Goal: Task Accomplishment & Management: Manage account settings

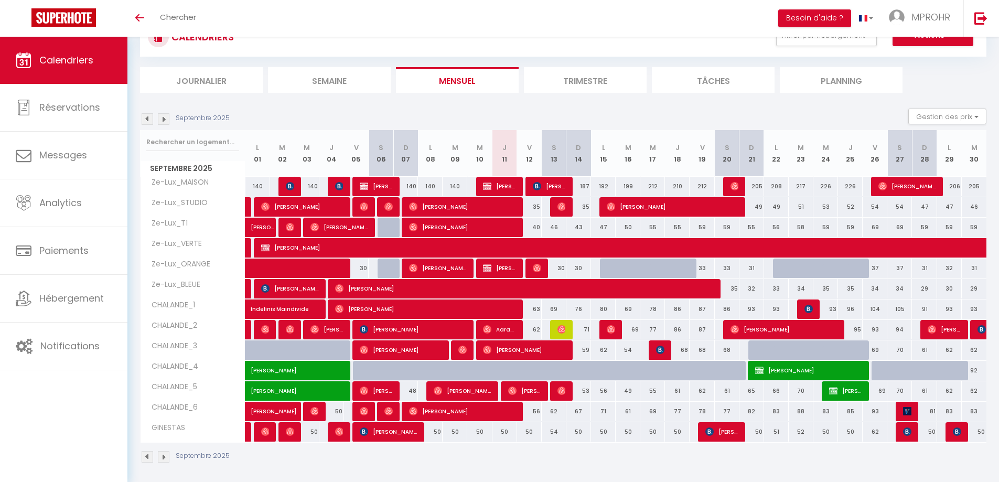
scroll to position [46, 0]
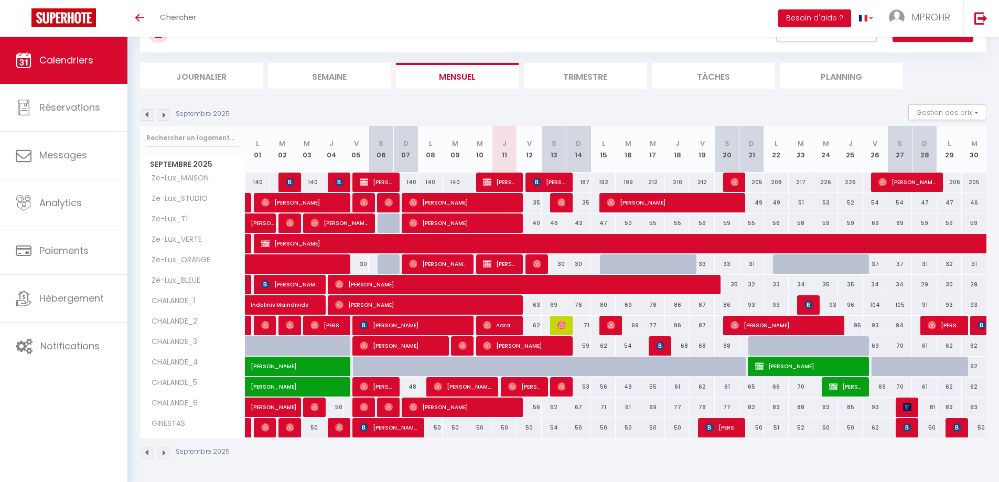
click at [908, 406] on div at bounding box center [903, 262] width 168 height 482
click at [906, 405] on div at bounding box center [903, 262] width 168 height 482
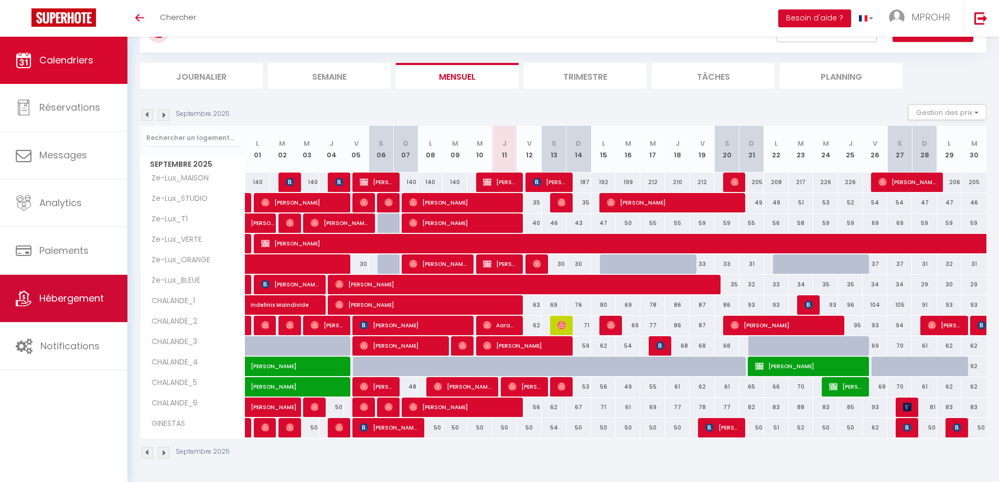
click at [75, 294] on span "Hébergement" at bounding box center [71, 298] width 65 height 13
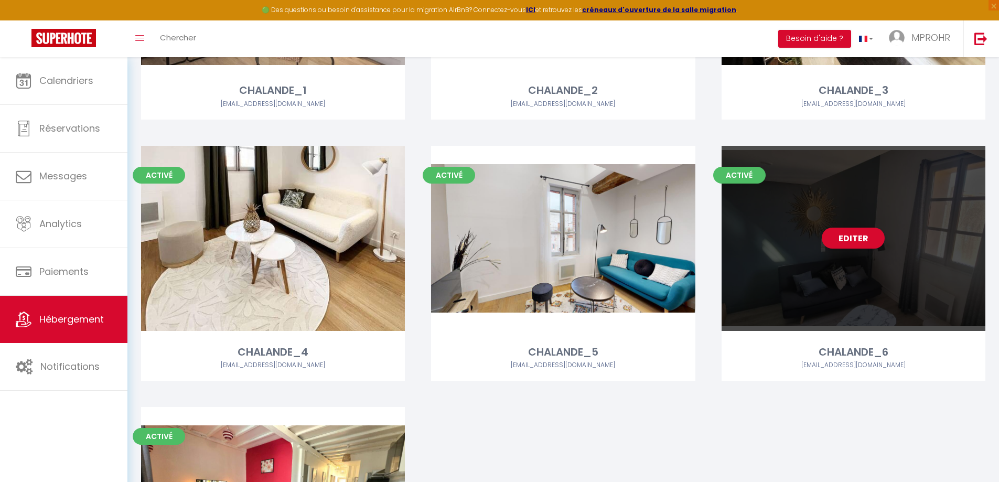
scroll to position [762, 0]
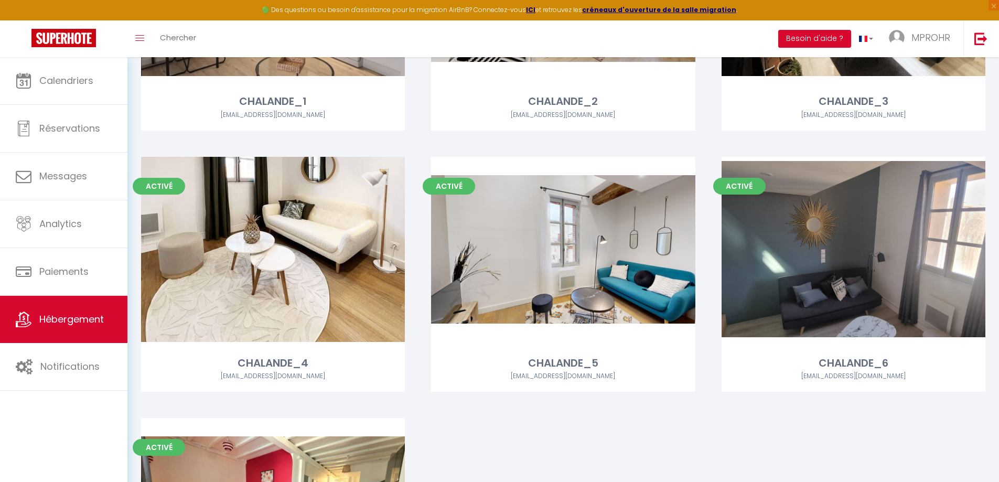
click at [872, 251] on div at bounding box center [903, 262] width 168 height 482
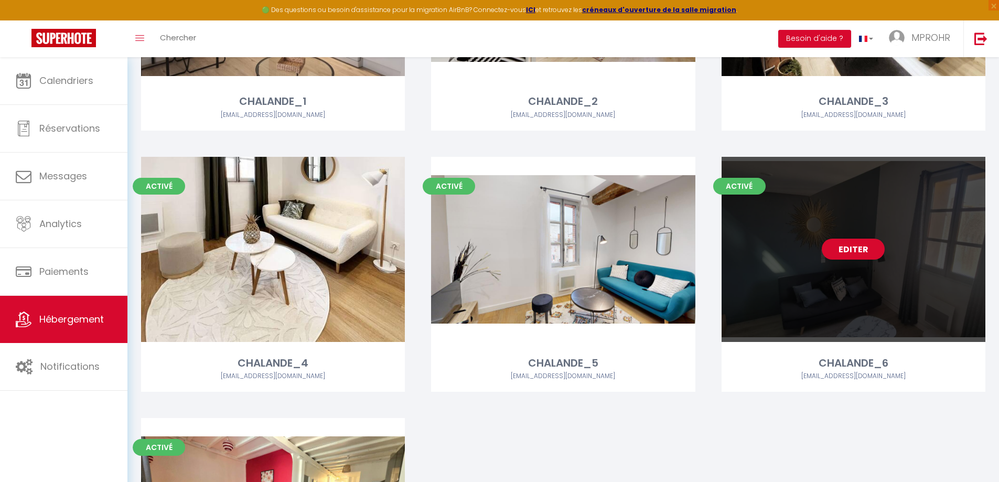
click at [779, 246] on div "Editer" at bounding box center [854, 249] width 264 height 185
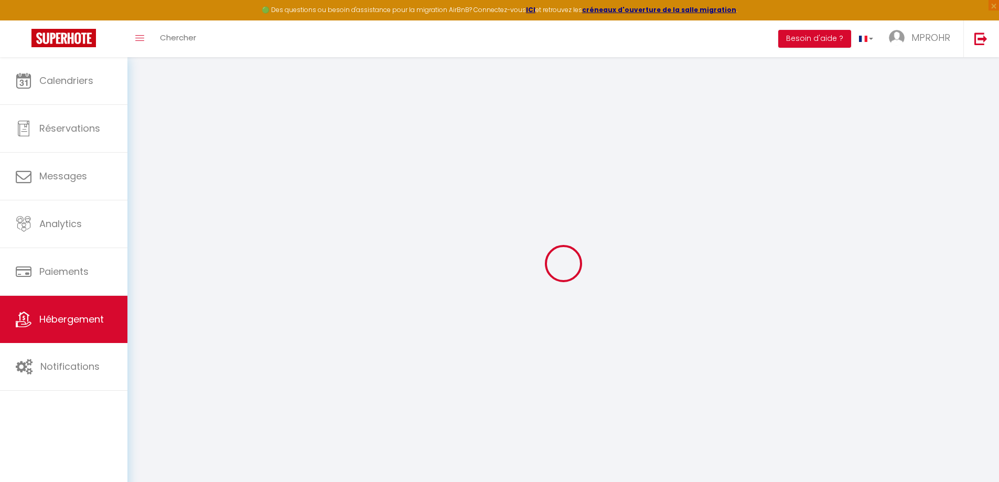
select select "+ 45 %"
select select "+ 35 %"
select select
checkbox input "false"
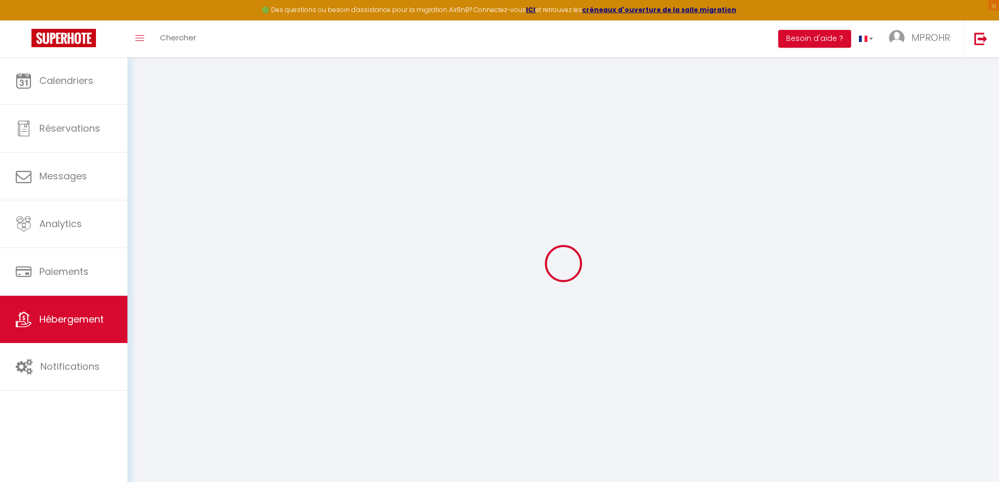
checkbox input "false"
select select "180"
select select "EUR"
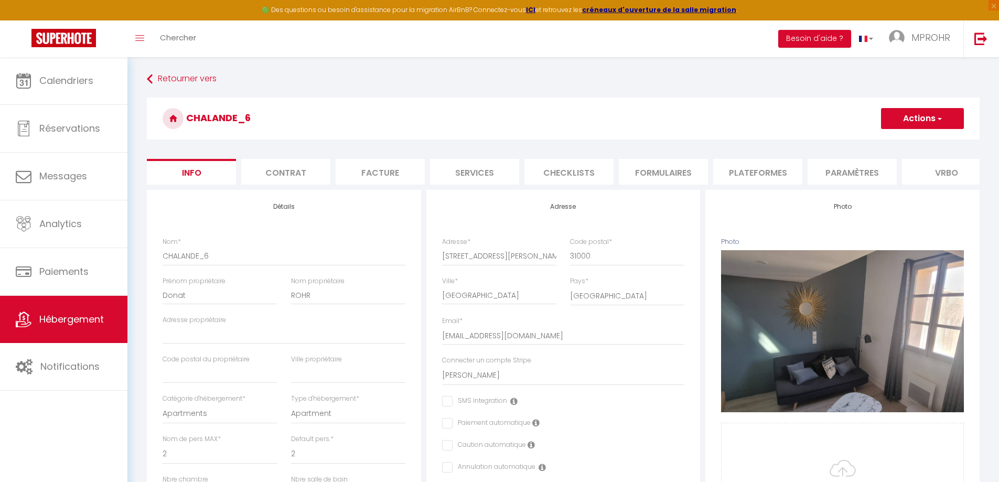
click at [756, 174] on li "Plateformes" at bounding box center [757, 172] width 89 height 26
select select
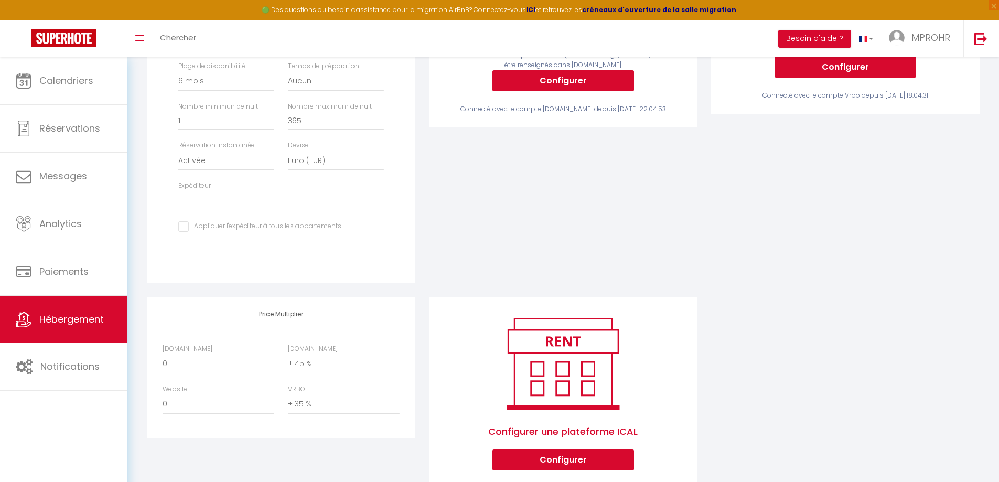
scroll to position [337, 0]
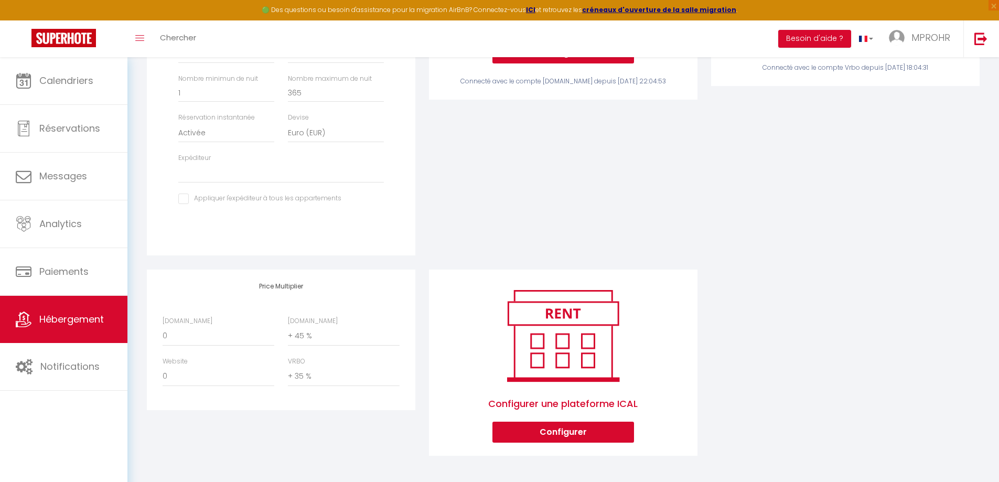
click at [425, 307] on div "Configurer une plateforme ICAL Configurer" at bounding box center [563, 370] width 282 height 200
click at [424, 308] on div "Configurer une plateforme ICAL Configurer" at bounding box center [563, 370] width 282 height 200
click at [422, 311] on div "Configurer une plateforme ICAL Configurer" at bounding box center [563, 370] width 282 height 200
click at [421, 313] on div "Price Multiplier [DOMAIN_NAME] 0 + 1 % + 2 % + 3 % + 4 % + 5 % + 6 % + 7 %" at bounding box center [281, 370] width 282 height 200
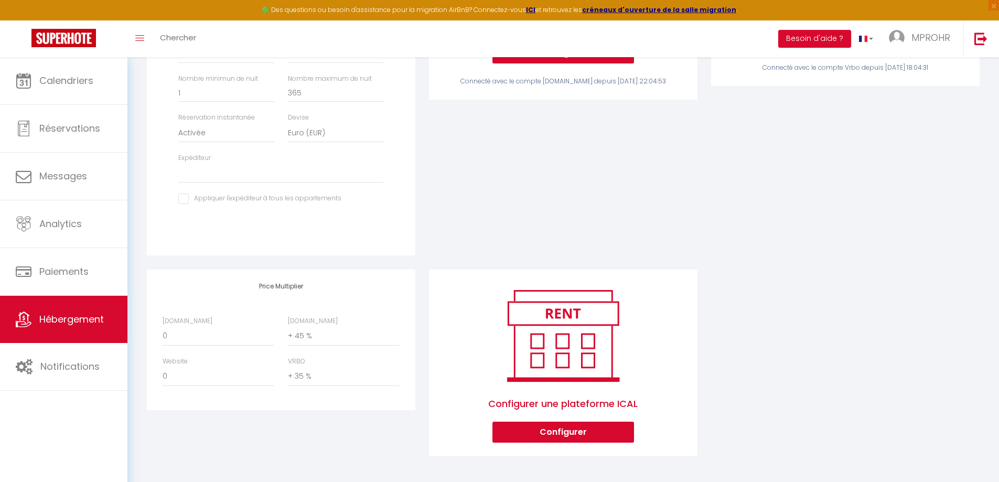
click at [421, 313] on div "Price Multiplier [DOMAIN_NAME] 0 + 1 % + 2 % + 3 % + 4 % + 5 % + 6 % + 7 %" at bounding box center [281, 370] width 282 height 200
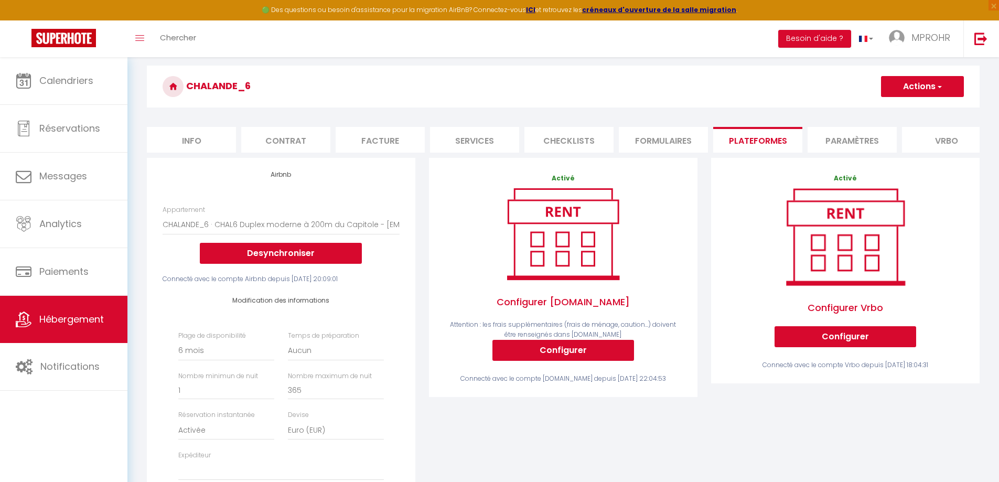
scroll to position [0, 0]
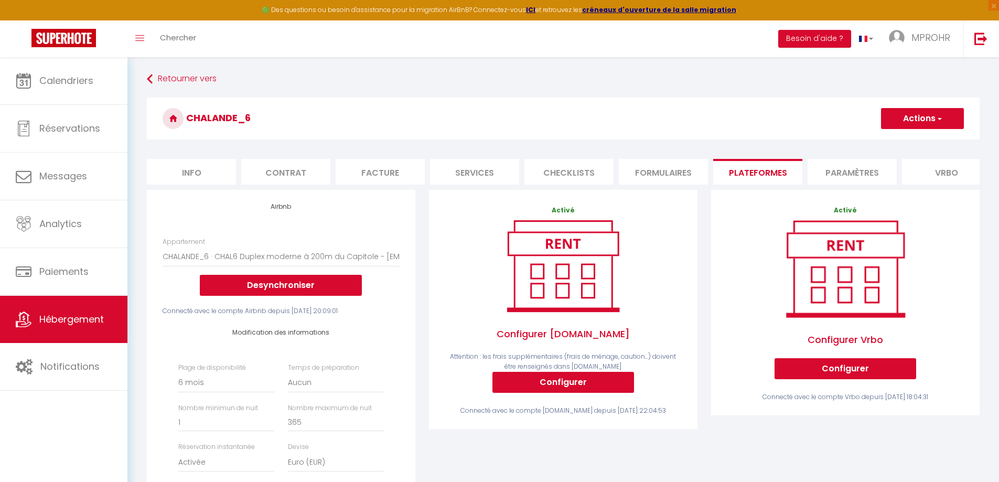
click at [421, 311] on div "Airbnb Appartement CHALANDE_6 · CHAL6 Duplex moderne à 200m du Capitole - [EMAI…" at bounding box center [281, 394] width 282 height 409
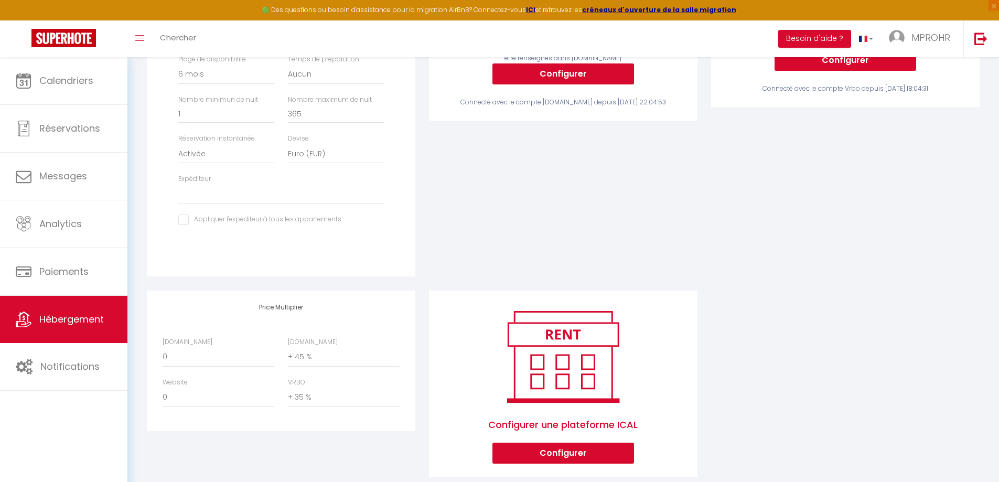
scroll to position [337, 0]
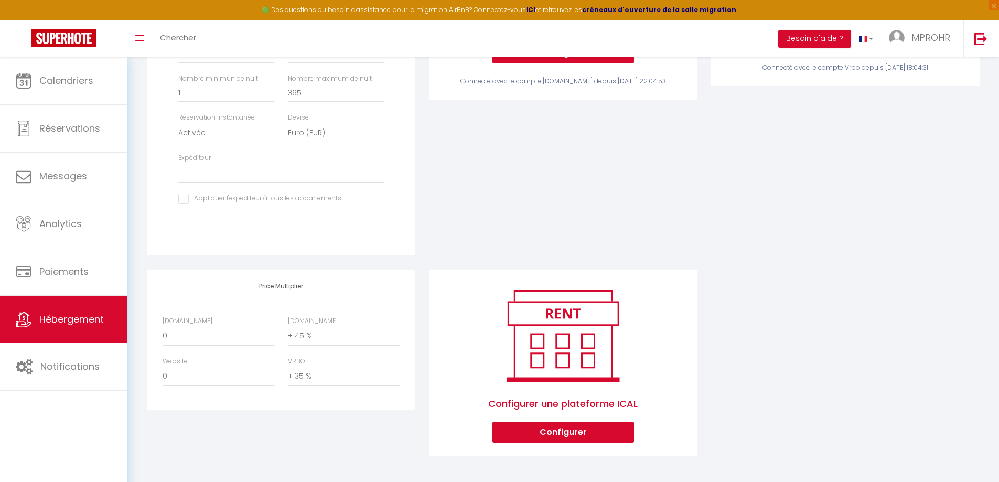
drag, startPoint x: 425, startPoint y: 253, endPoint x: 438, endPoint y: 251, distance: 13.3
click at [424, 253] on div "Activé Configurer [DOMAIN_NAME] Attention : les frais supplémentaires (frais de…" at bounding box center [563, 64] width 282 height 409
click at [331, 378] on select "0 + 1 % + 2 % + 3 % + 4 % + 5 % + 6 % + 7 % + 8 % + 9 %" at bounding box center [344, 377] width 112 height 20
click at [440, 259] on div "Activé Configurer [DOMAIN_NAME] Attention : les frais supplémentaires (frais de…" at bounding box center [563, 64] width 282 height 409
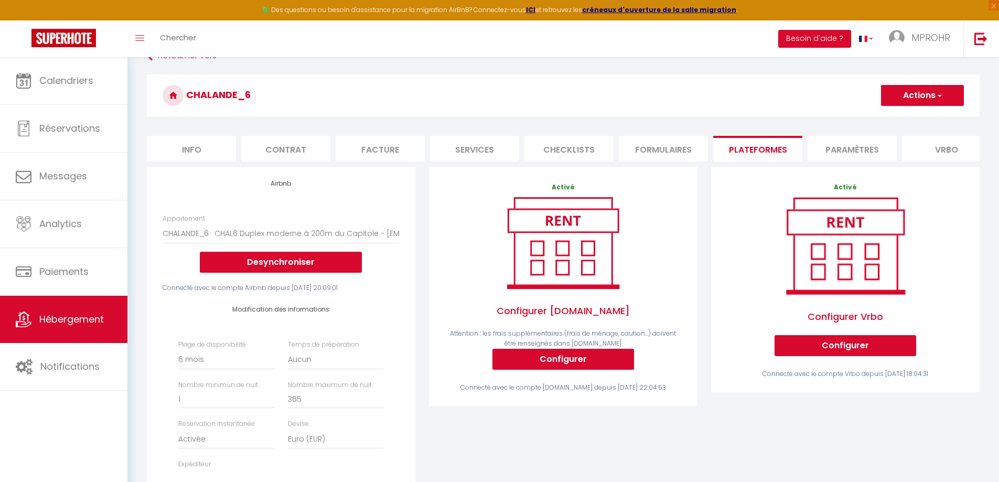
scroll to position [23, 0]
click at [424, 240] on div "Activé Configurer [DOMAIN_NAME] Attention : les frais supplémentaires (frais de…" at bounding box center [563, 371] width 282 height 409
click at [423, 242] on div "Activé Configurer [DOMAIN_NAME] Attention : les frais supplémentaires (frais de…" at bounding box center [563, 371] width 282 height 409
drag, startPoint x: 423, startPoint y: 242, endPoint x: 421, endPoint y: 247, distance: 5.9
click at [421, 247] on div "Airbnb Appartement CHALANDE_6 · CHAL6 Duplex moderne à 200m du Capitole - [EMAI…" at bounding box center [281, 371] width 282 height 409
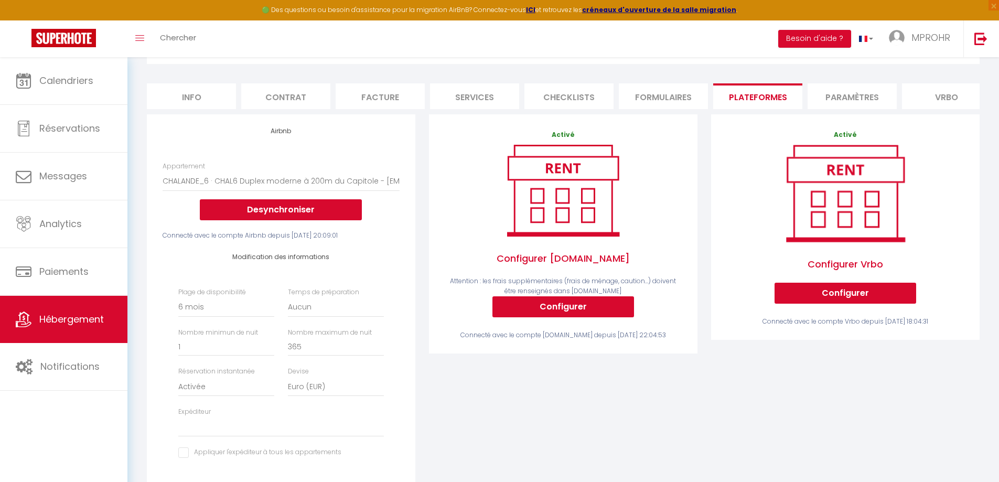
scroll to position [75, 0]
click at [704, 213] on div "Activé Configurer Vrbo Configurer Connecté avec le compte Vrbo depuis [DATE] 18…" at bounding box center [845, 319] width 282 height 409
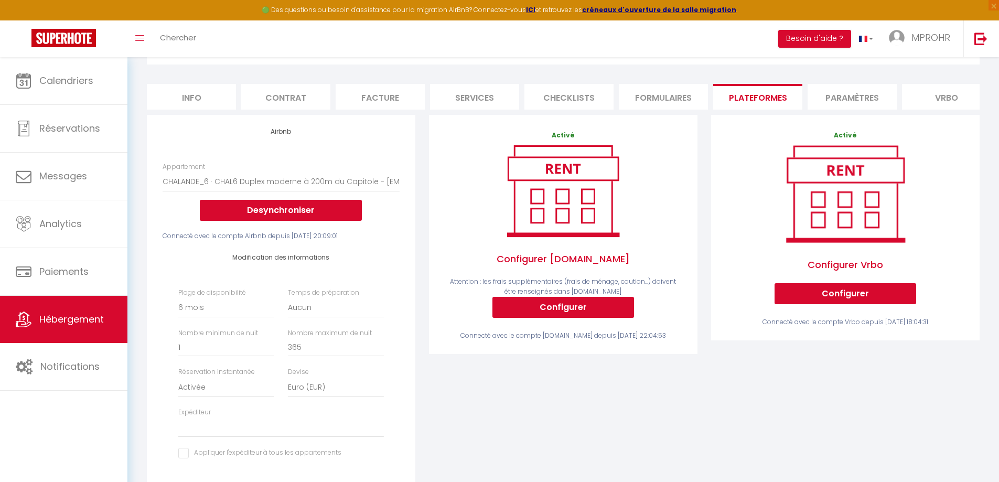
drag, startPoint x: 704, startPoint y: 213, endPoint x: 705, endPoint y: 206, distance: 6.9
click at [705, 206] on div "Activé Configurer Vrbo Configurer Connecté avec le compte Vrbo depuis [DATE] 18…" at bounding box center [845, 319] width 282 height 409
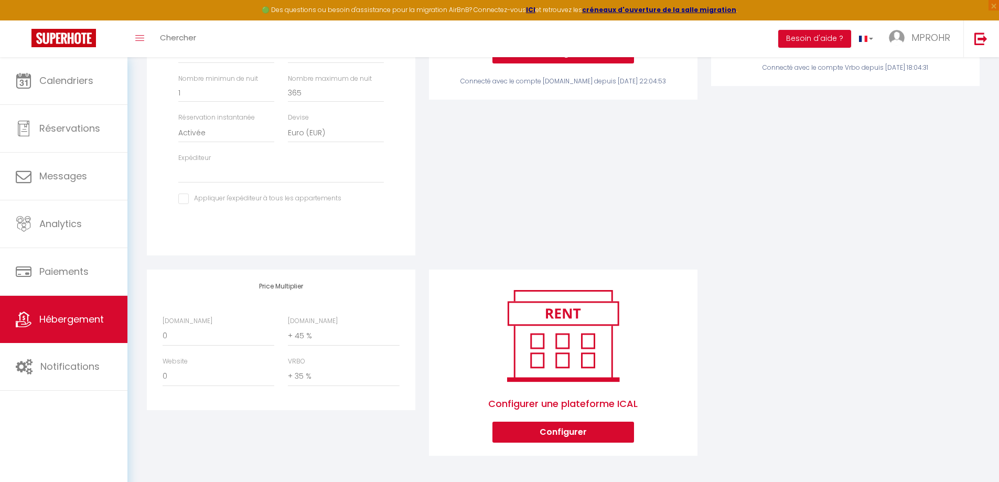
scroll to position [337, 0]
click at [430, 192] on div "Activé Configurer [DOMAIN_NAME] Attention : les frais supplémentaires (frais de…" at bounding box center [563, 64] width 282 height 409
click at [432, 107] on div "Activé Configurer [DOMAIN_NAME] Attention : les frais supplémentaires (frais de…" at bounding box center [563, 64] width 282 height 409
click at [426, 105] on div "Activé Configurer [DOMAIN_NAME] Attention : les frais supplémentaires (frais de…" at bounding box center [563, 64] width 282 height 409
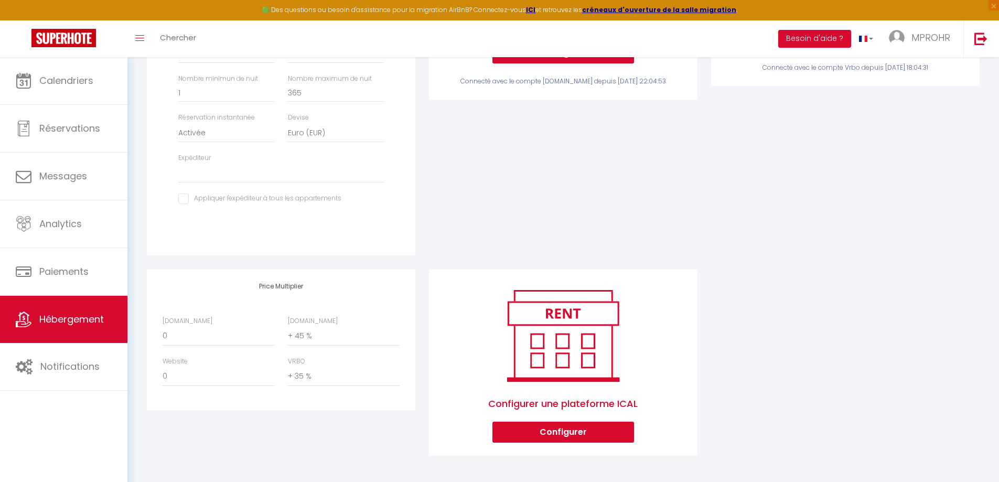
click at [426, 105] on div "Activé Configurer [DOMAIN_NAME] Attention : les frais supplémentaires (frais de…" at bounding box center [563, 64] width 282 height 409
click at [428, 101] on div "Activé Configurer [DOMAIN_NAME] Attention : les frais supplémentaires (frais de…" at bounding box center [563, 64] width 282 height 409
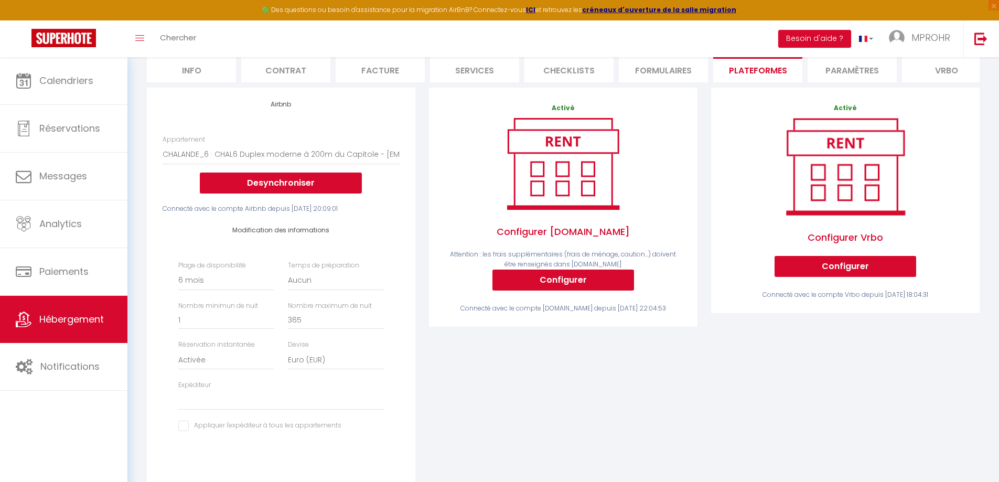
scroll to position [0, 0]
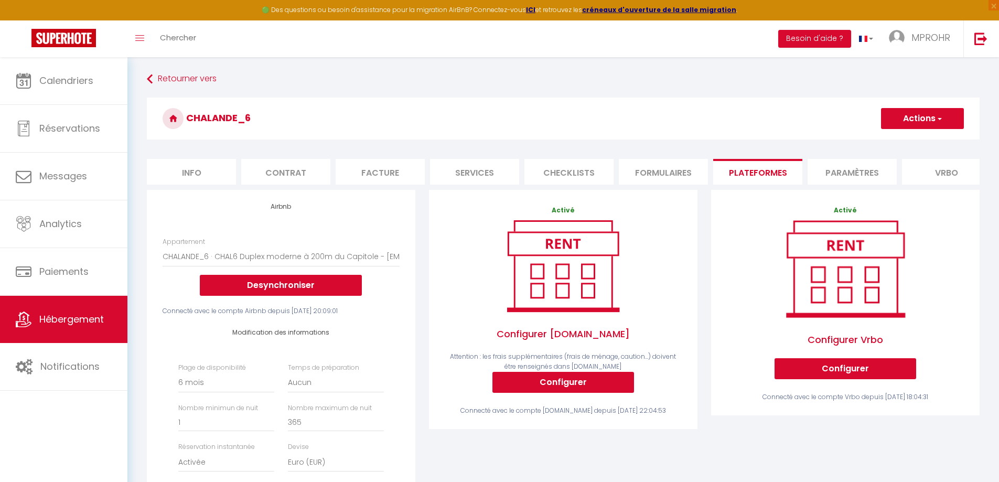
click at [626, 104] on h3 "CHALANDE_6" at bounding box center [563, 119] width 833 height 42
click at [662, 95] on div "Retourner vers [GEOGRAPHIC_DATA] Actions Enregistrer Info Contrat Facture Servi…" at bounding box center [563, 434] width 847 height 729
click at [716, 337] on div "Activé Configurer Vrbo Configurer Connecté avec le compte Vrbo depuis [DATE] 18…" at bounding box center [845, 302] width 269 height 225
click at [705, 295] on div "Activé Configurer Vrbo Configurer Connecté avec le compte Vrbo depuis [DATE] 18…" at bounding box center [845, 394] width 282 height 409
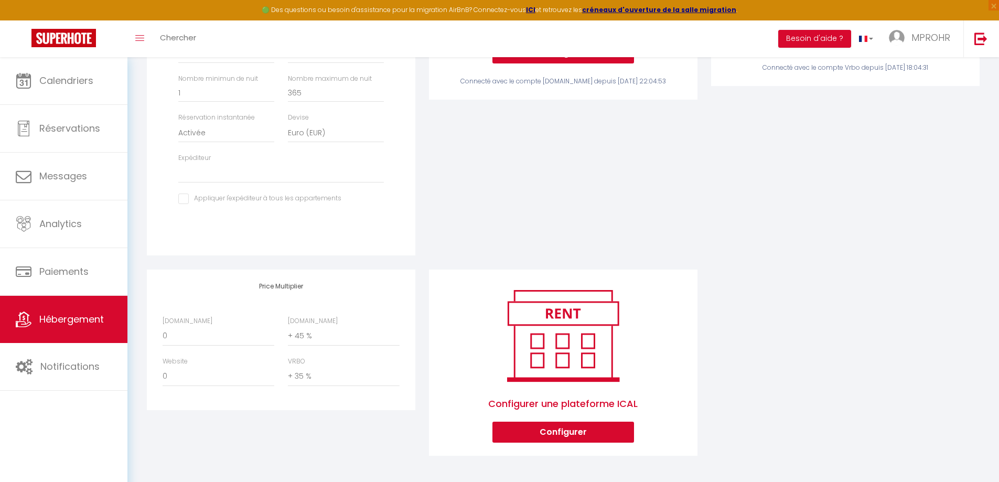
scroll to position [337, 0]
click at [442, 266] on div "Activé Configurer [DOMAIN_NAME] Attention : les frais supplémentaires (frais de…" at bounding box center [563, 64] width 282 height 409
click at [438, 270] on div "Configurer une plateforme ICAL Configurer" at bounding box center [563, 363] width 269 height 186
click at [437, 270] on div "Configurer une plateforme ICAL Configurer" at bounding box center [563, 363] width 269 height 186
click at [427, 275] on div "Configurer une plateforme ICAL Configurer" at bounding box center [563, 363] width 274 height 186
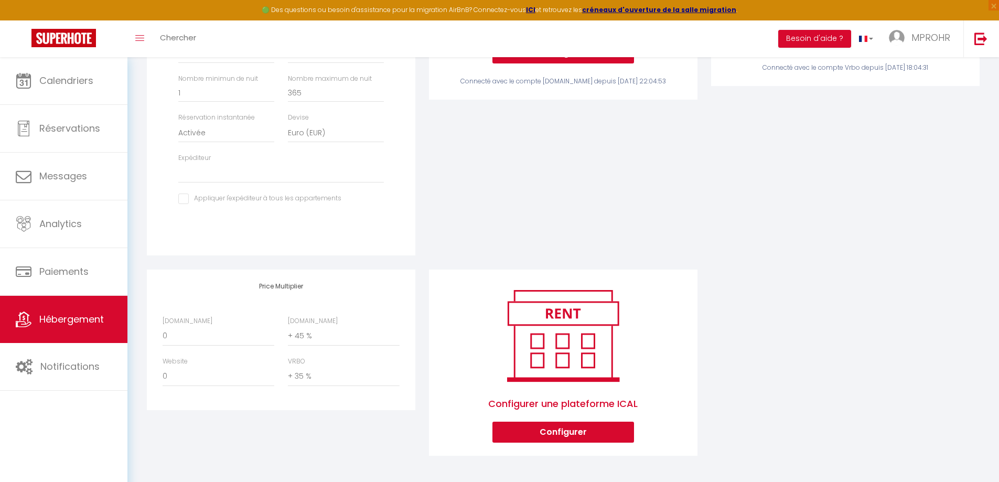
click at [419, 261] on div "Airbnb Appartement CHALANDE_6 · CHAL6 Duplex moderne à 200m du Capitole - [EMAI…" at bounding box center [281, 64] width 282 height 409
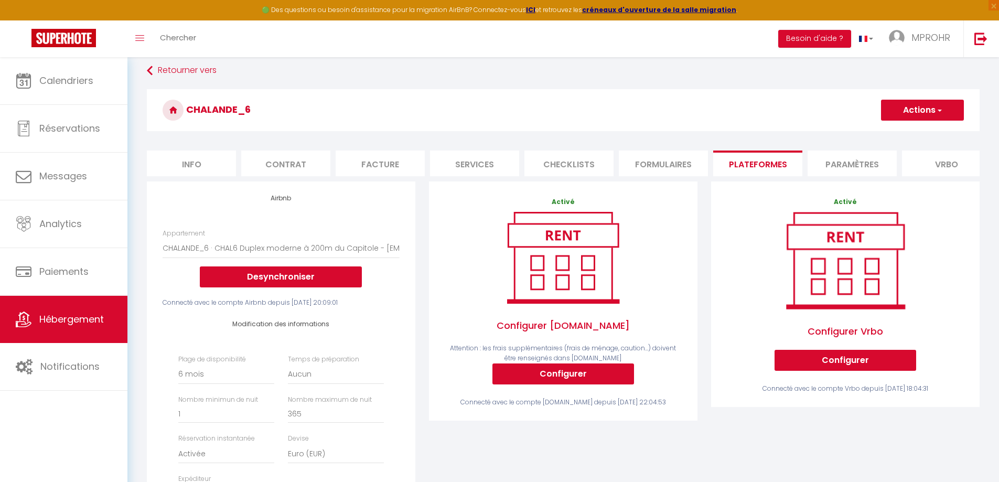
scroll to position [0, 0]
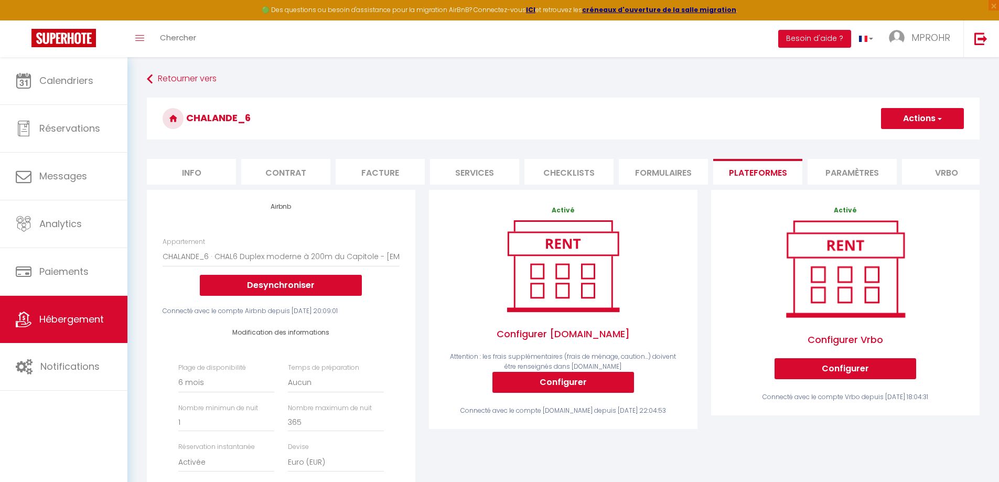
click at [419, 261] on div "Airbnb Appartement CHALANDE_6 · CHAL6 Duplex moderne à 200m du Capitole - [EMAI…" at bounding box center [281, 394] width 282 height 409
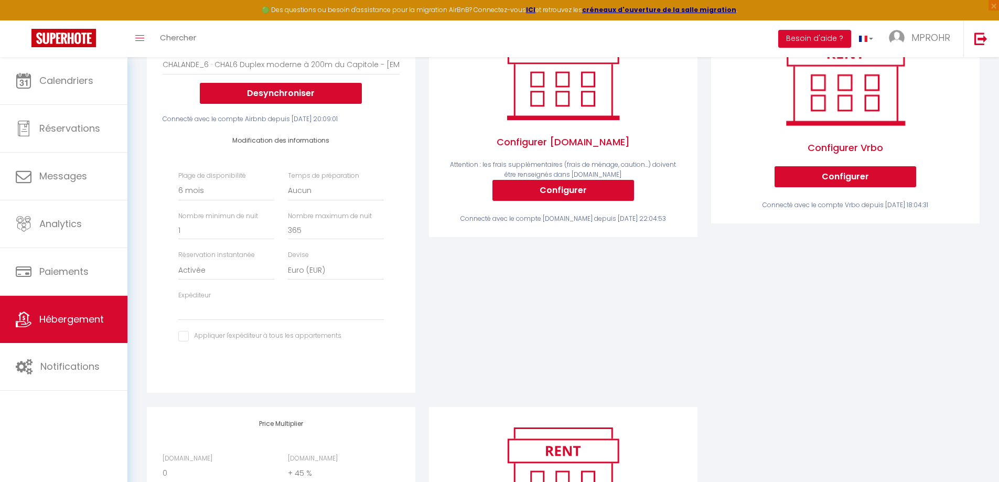
scroll to position [210, 0]
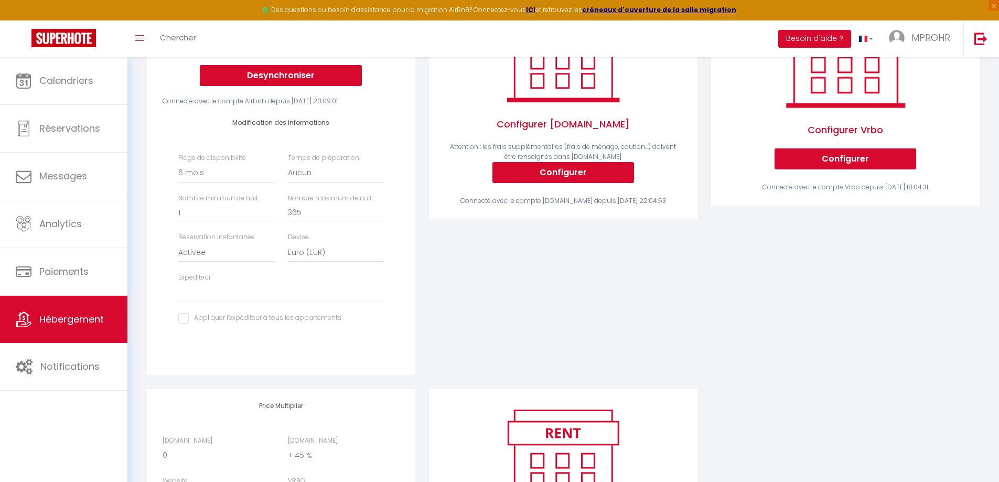
click at [419, 261] on div "Airbnb Appartement CHALANDE_6 · CHAL6 Duplex moderne à 200m du Capitole - [EMAI…" at bounding box center [281, 184] width 282 height 409
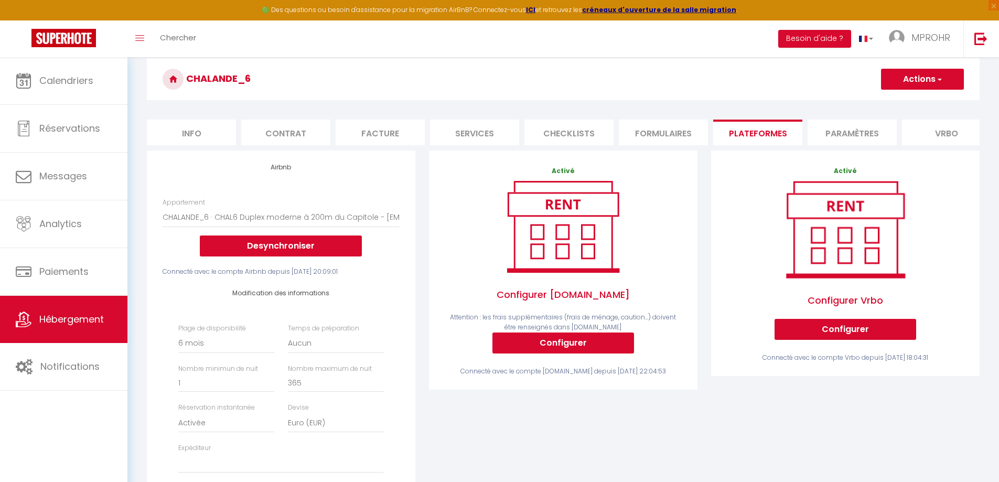
scroll to position [0, 0]
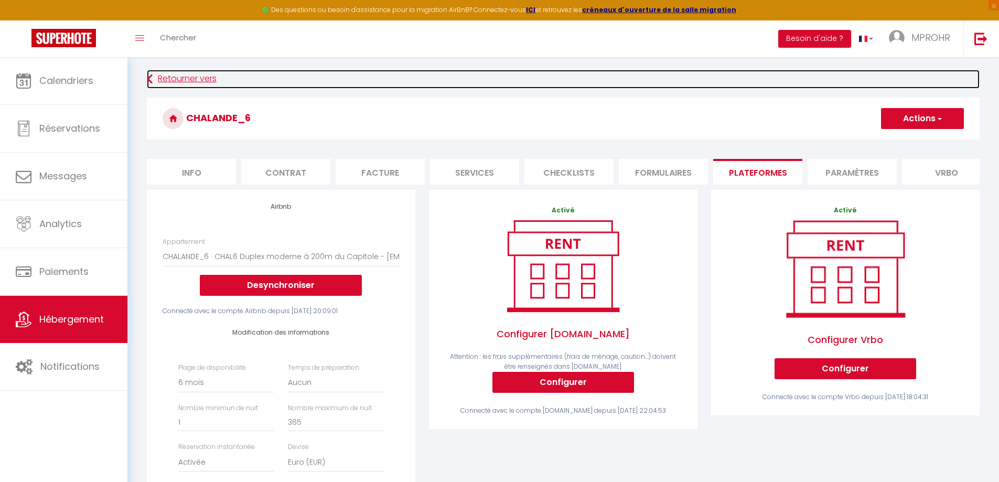
click at [430, 87] on link "Retourner vers" at bounding box center [563, 79] width 833 height 19
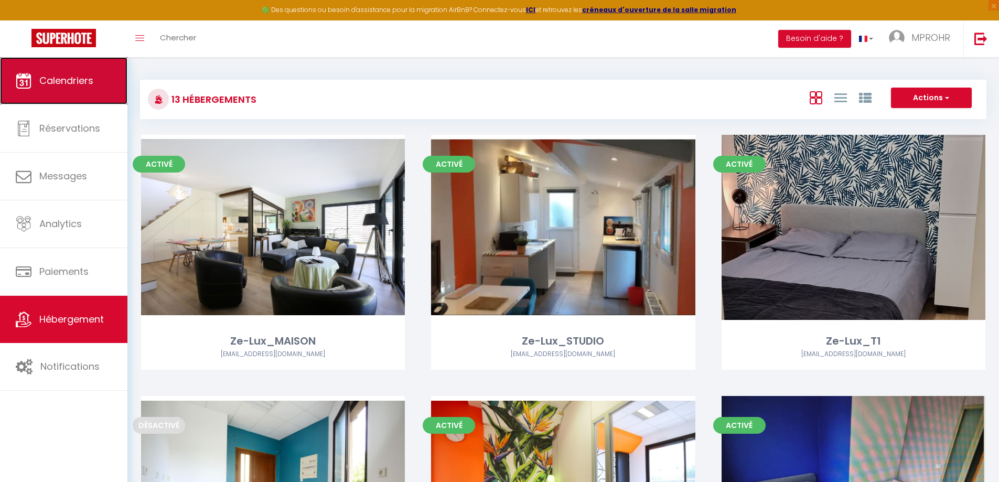
click at [47, 70] on link "Calendriers" at bounding box center [63, 80] width 127 height 47
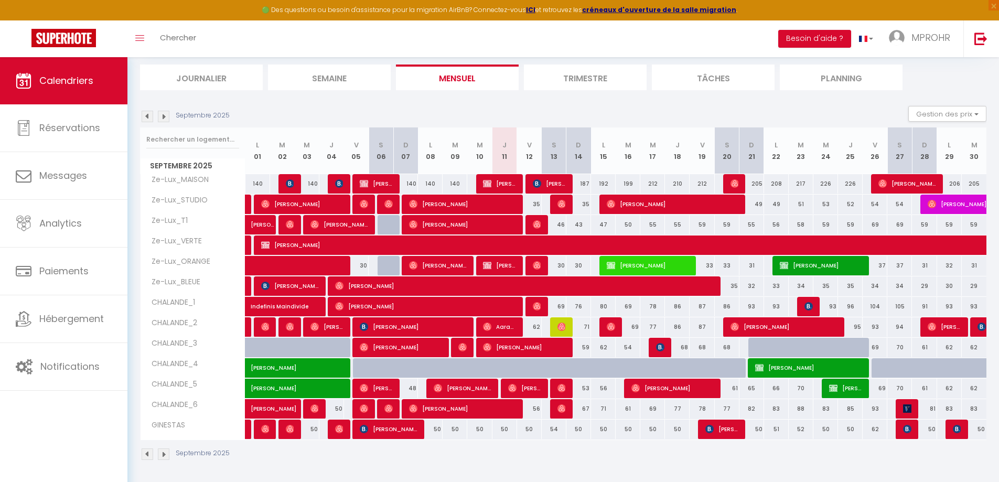
scroll to position [67, 0]
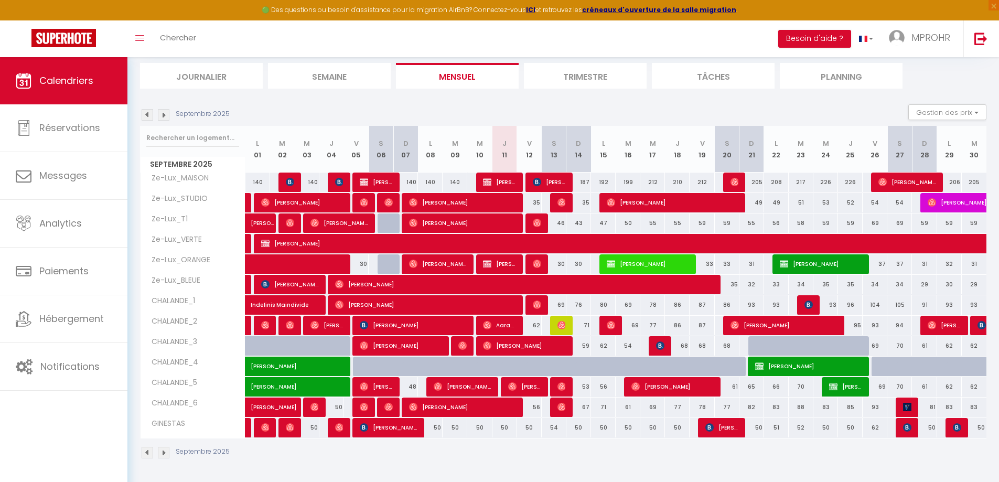
click at [728, 108] on div "Septembre 2025 Gestion des prix Nb Nuits minimum Règles Disponibilité" at bounding box center [563, 115] width 847 height 22
